Goal: Task Accomplishment & Management: Manage account settings

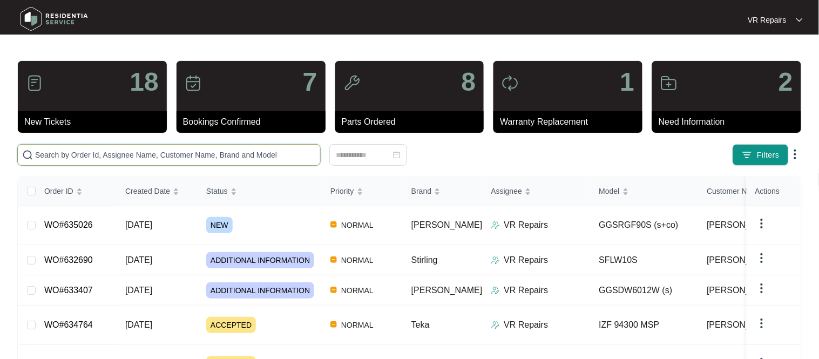
click at [106, 157] on input "text" at bounding box center [175, 155] width 281 height 12
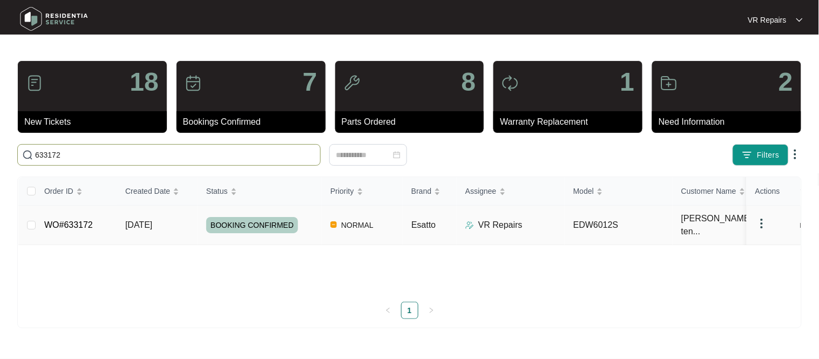
type input "633172"
click at [75, 220] on link "WO#633172" at bounding box center [68, 224] width 49 height 9
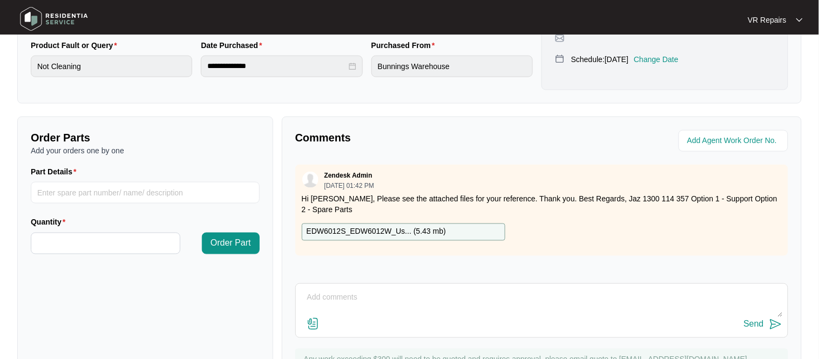
scroll to position [357, 0]
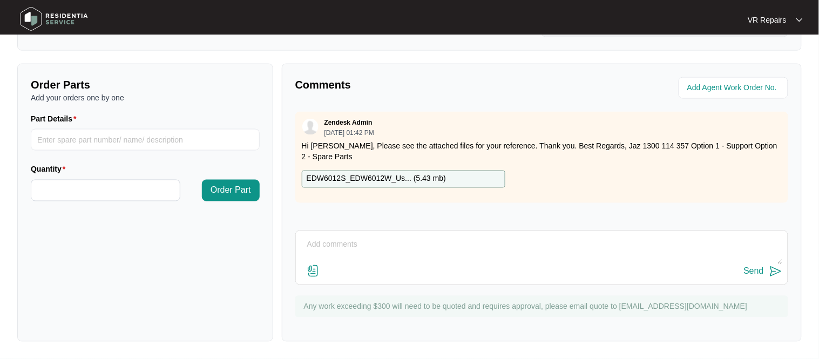
click at [311, 246] on textarea at bounding box center [541, 251] width 481 height 28
paste textarea "Investigated the dishwasher, and Screwed the inner pipe into position correctly…"
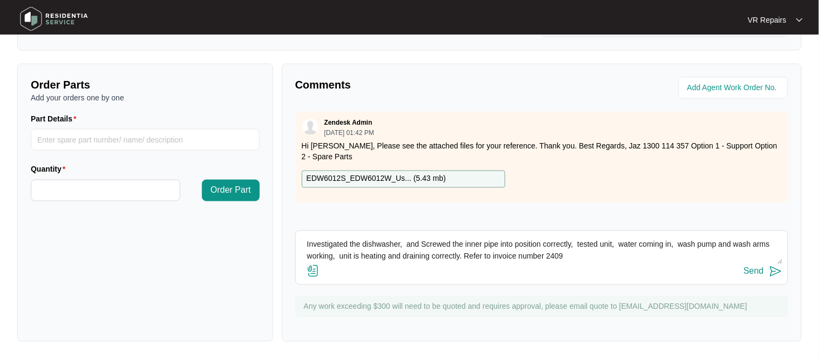
type textarea "Investigated the dishwasher, and Screwed the inner pipe into position correctly…"
click at [759, 271] on div "Send" at bounding box center [754, 272] width 20 height 10
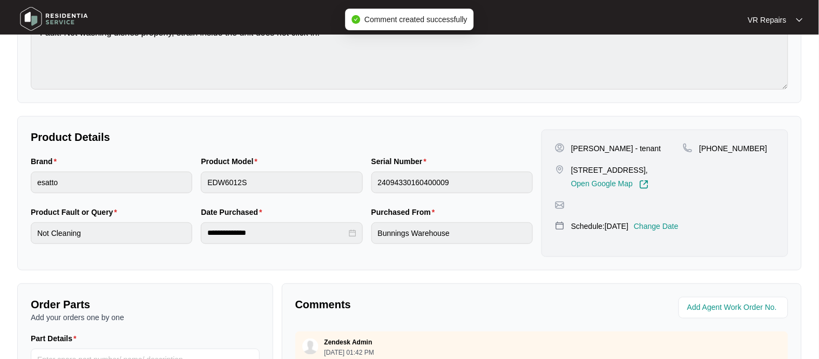
scroll to position [66, 0]
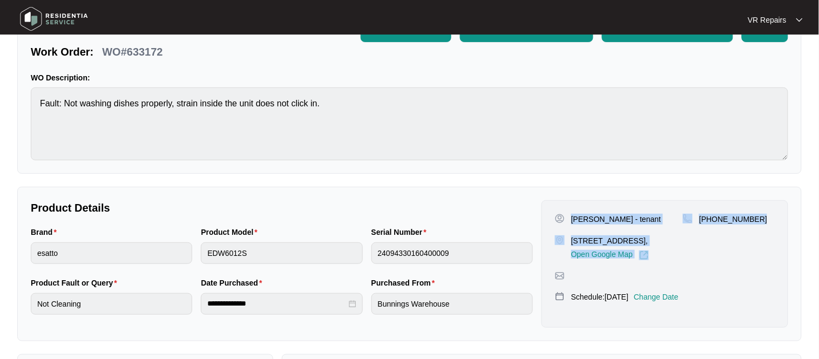
drag, startPoint x: 570, startPoint y: 219, endPoint x: 780, endPoint y: 220, distance: 209.5
click at [780, 220] on div "[PERSON_NAME] - tenant [STREET_ADDRESS], Open Google Map [PHONE_NUMBER] Schedul…" at bounding box center [665, 263] width 247 height 127
copy div "[PERSON_NAME] - tenant [STREET_ADDRESS], Open Google Map [PHONE_NUMBER]"
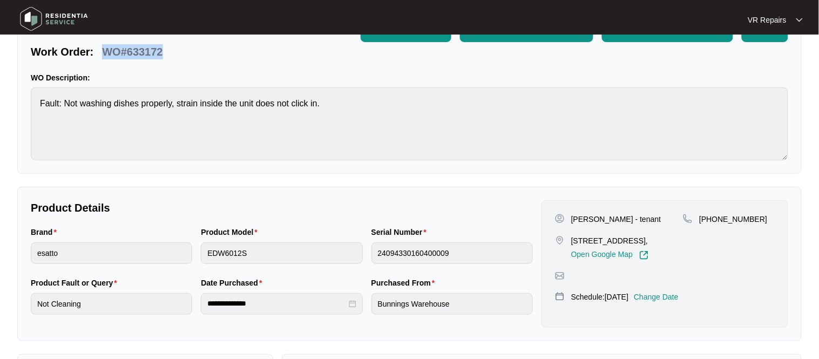
drag, startPoint x: 161, startPoint y: 52, endPoint x: 104, endPoint y: 50, distance: 57.3
click at [104, 50] on p "WO#633172" at bounding box center [132, 51] width 60 height 15
copy p "WO#633172"
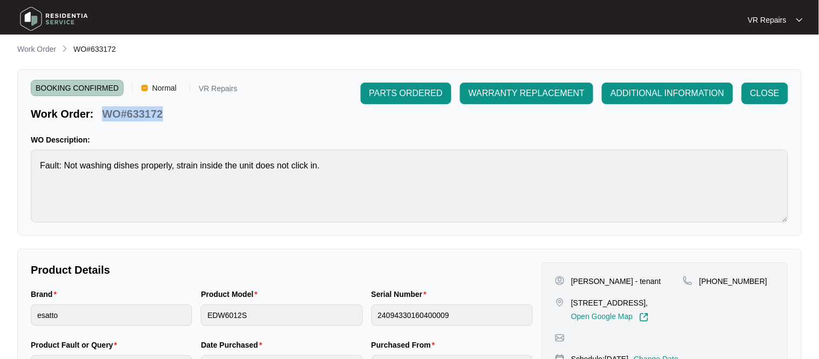
scroll to position [0, 0]
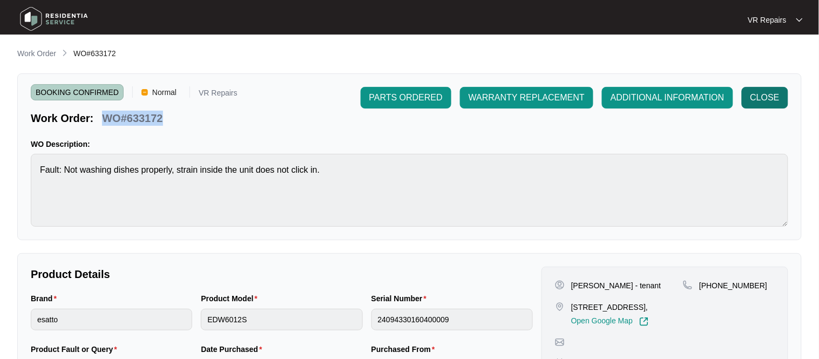
click at [765, 103] on span "CLOSE" at bounding box center [765, 97] width 29 height 13
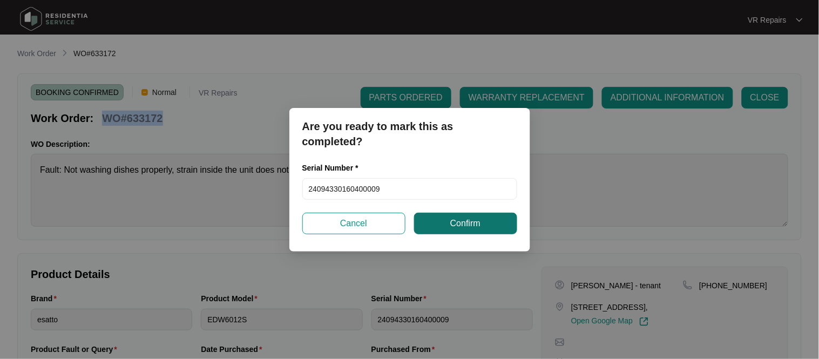
click at [474, 225] on span "Confirm" at bounding box center [465, 223] width 30 height 13
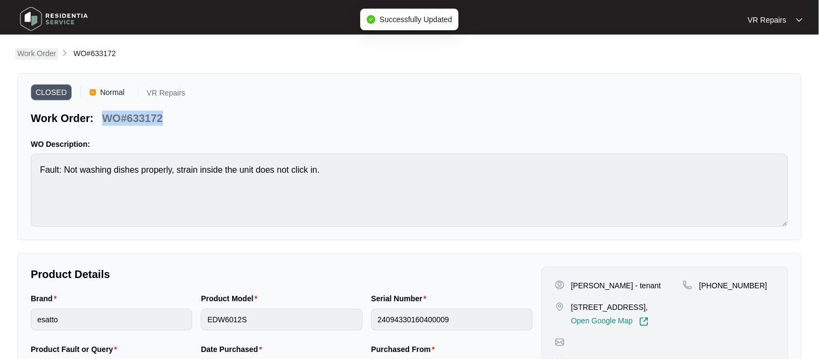
click at [31, 51] on p "Work Order" at bounding box center [36, 53] width 39 height 11
